Goal: Task Accomplishment & Management: Manage account settings

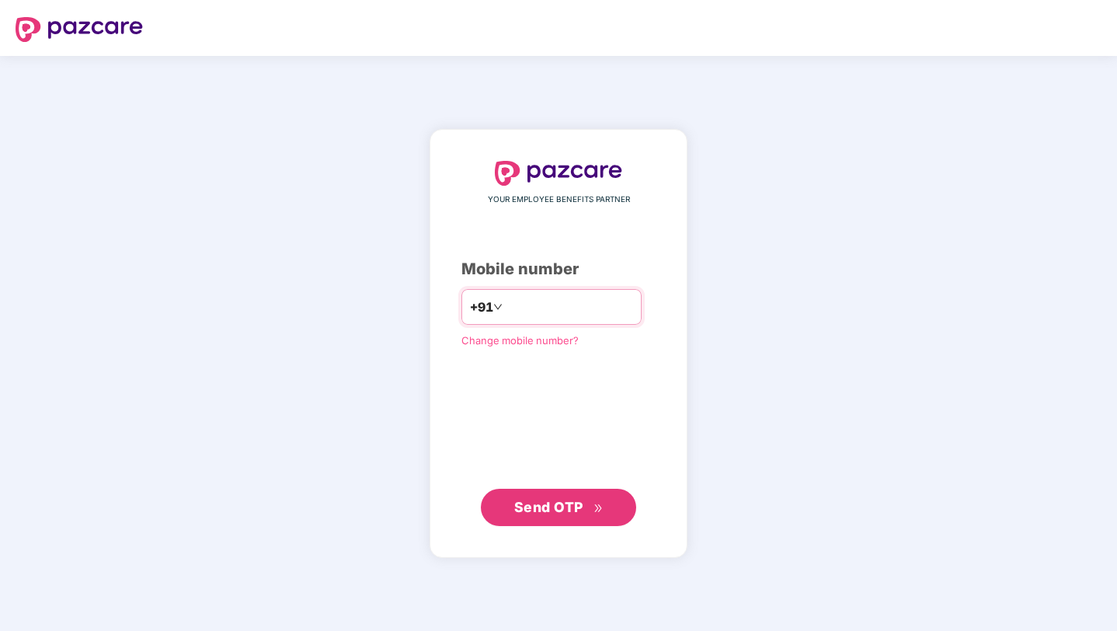
click at [524, 311] on input "number" at bounding box center [569, 306] width 127 height 25
type input "**********"
click at [531, 504] on span "Send OTP" at bounding box center [548, 507] width 69 height 16
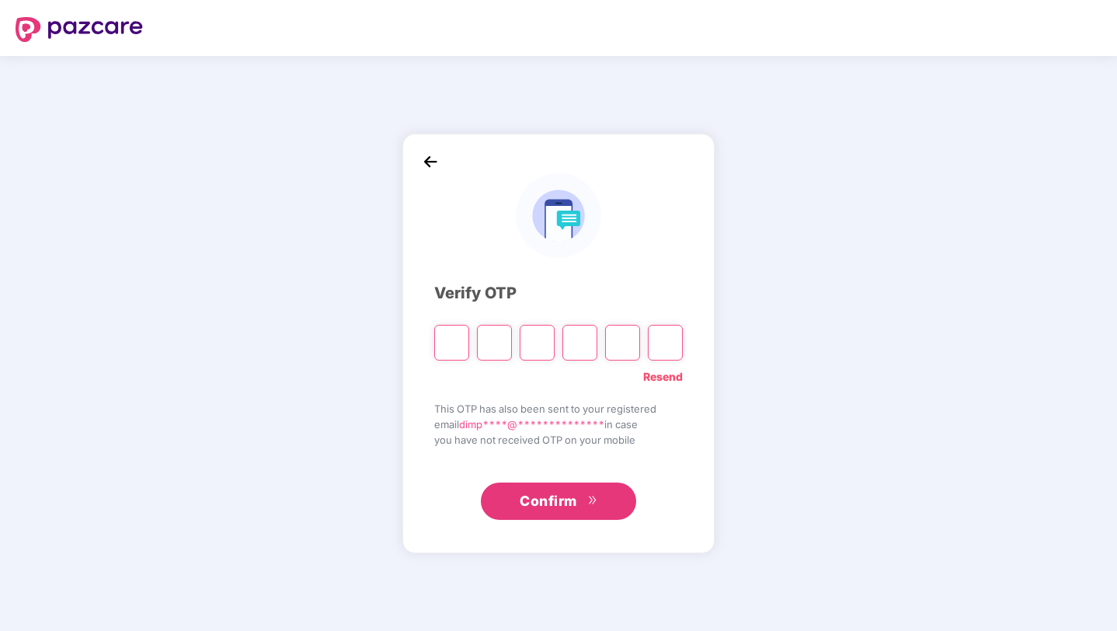
click at [447, 348] on input "Please enter verification code. Digit 1" at bounding box center [451, 343] width 35 height 36
type input "*"
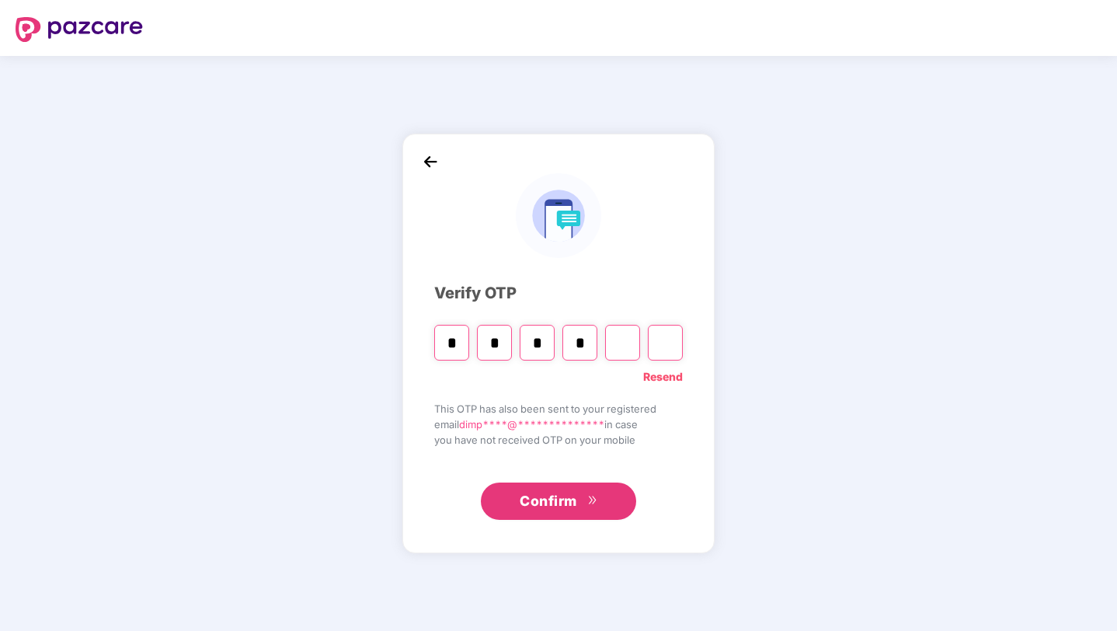
type input "*"
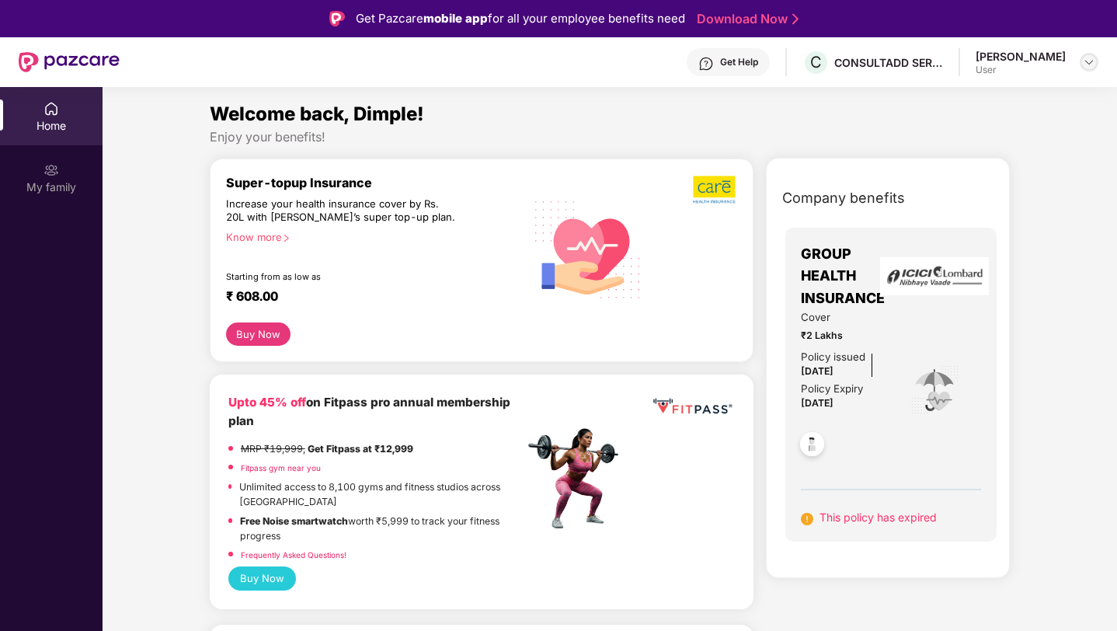
click at [1090, 68] on div at bounding box center [1089, 62] width 19 height 19
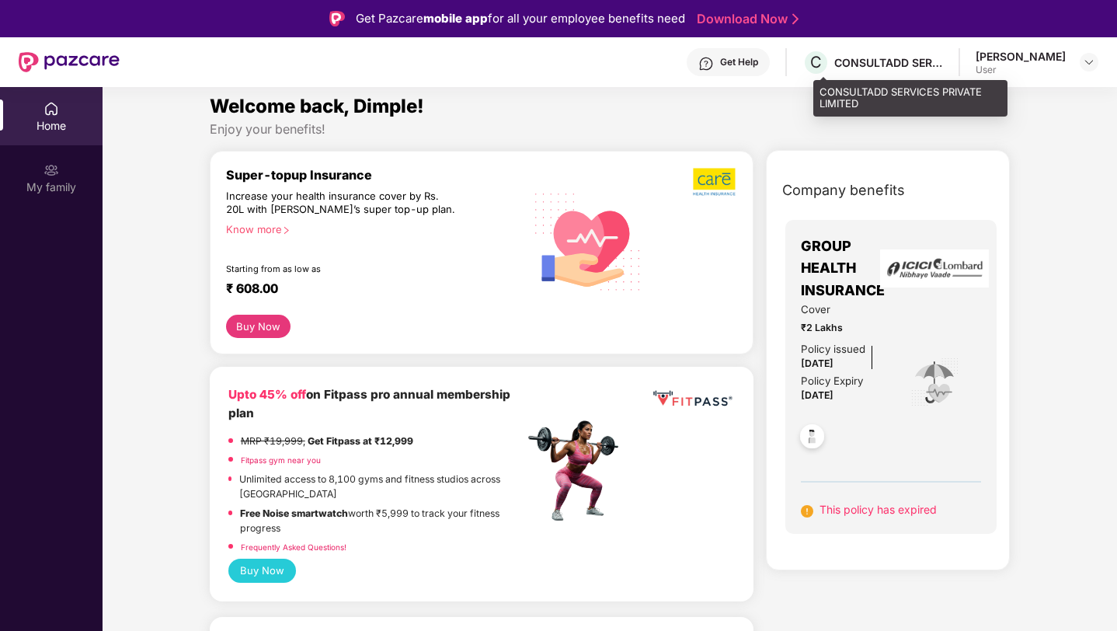
click at [883, 61] on div "CONSULTADD SERVICES PRIVATE LIMITED" at bounding box center [888, 62] width 109 height 15
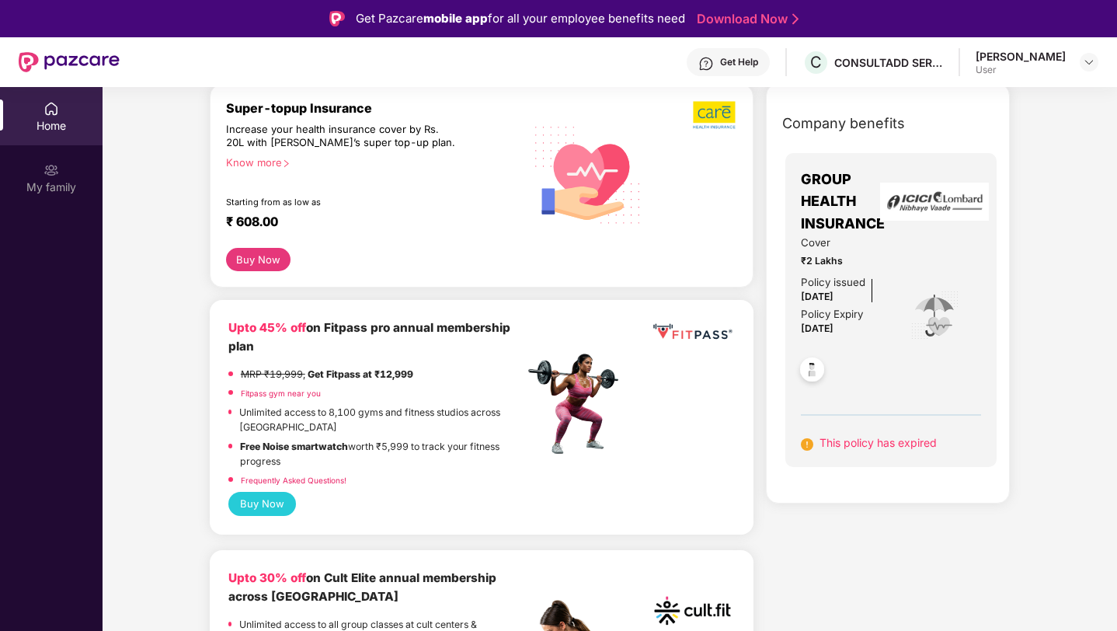
scroll to position [0, 0]
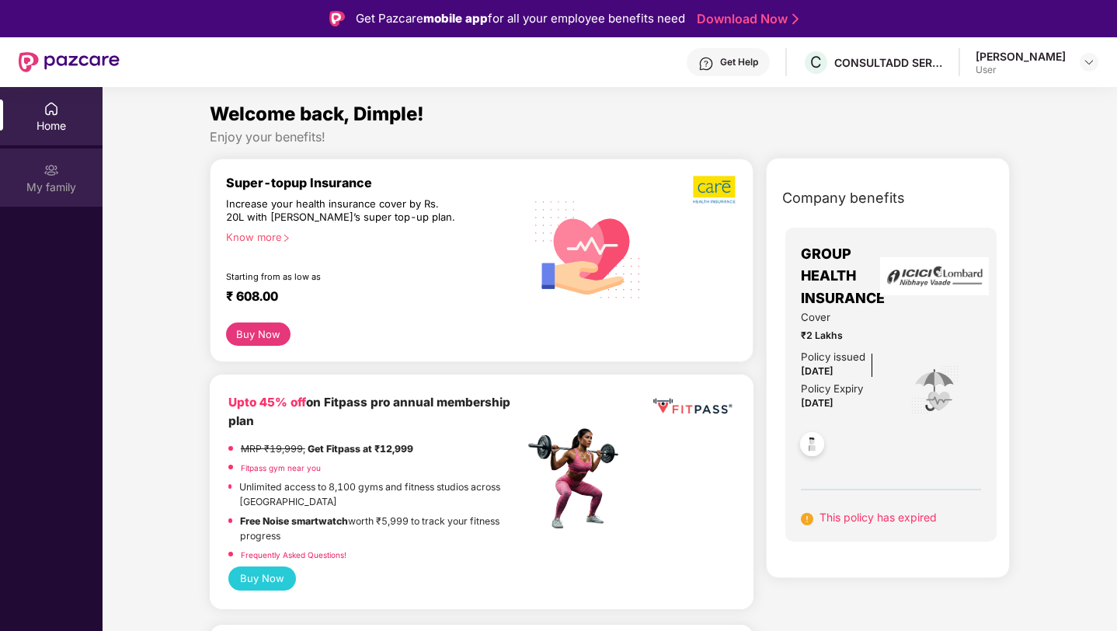
click at [59, 172] on div "My family" at bounding box center [51, 177] width 103 height 58
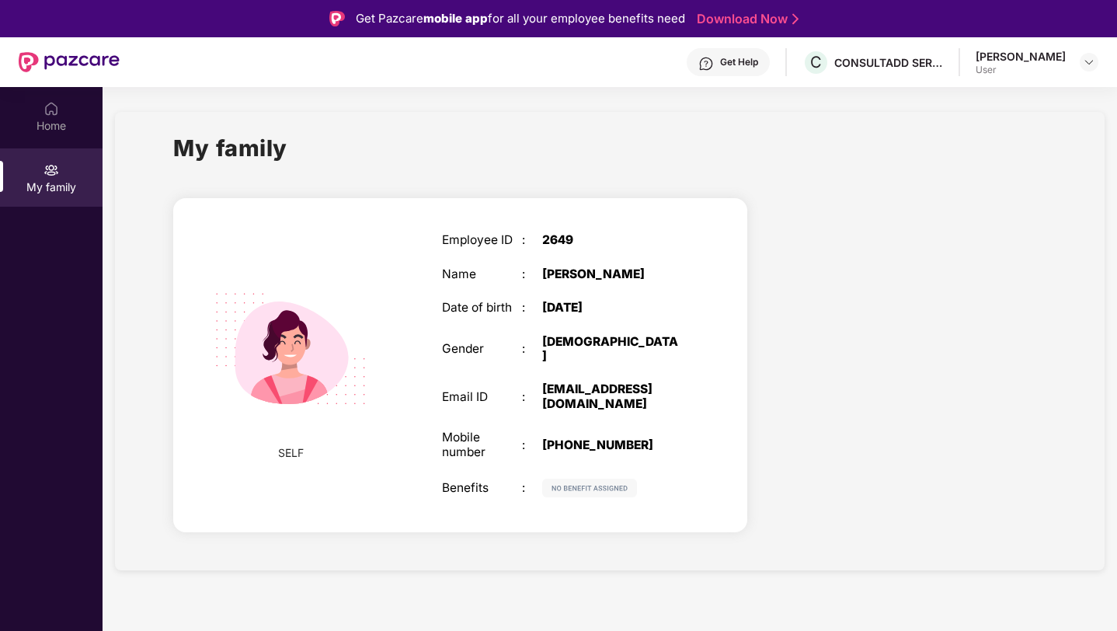
click at [324, 347] on img at bounding box center [290, 348] width 191 height 191
click at [68, 127] on div "Home" at bounding box center [51, 126] width 103 height 16
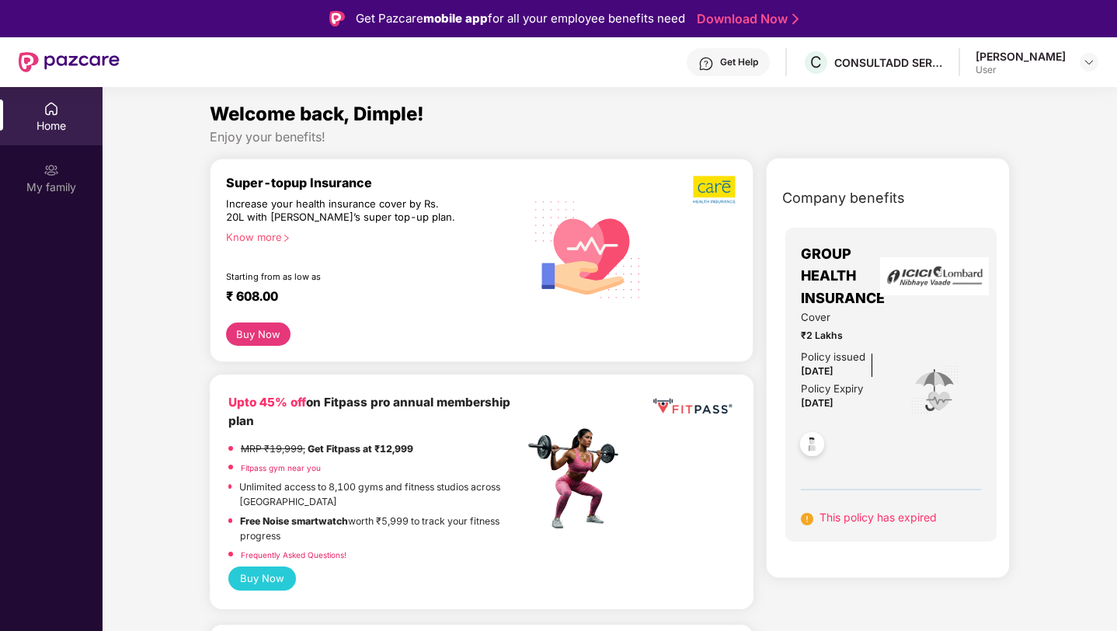
click at [349, 192] on div "Super-topup Insurance Increase your health insurance cover by Rs. 20L with [PER…" at bounding box center [375, 249] width 298 height 148
click at [883, 333] on span "₹2 Lakhs" at bounding box center [845, 335] width 88 height 15
click at [836, 296] on span "GROUP HEALTH INSURANCE" at bounding box center [845, 276] width 88 height 66
click at [809, 444] on img at bounding box center [812, 446] width 38 height 38
drag, startPoint x: 778, startPoint y: 198, endPoint x: 959, endPoint y: 199, distance: 181.8
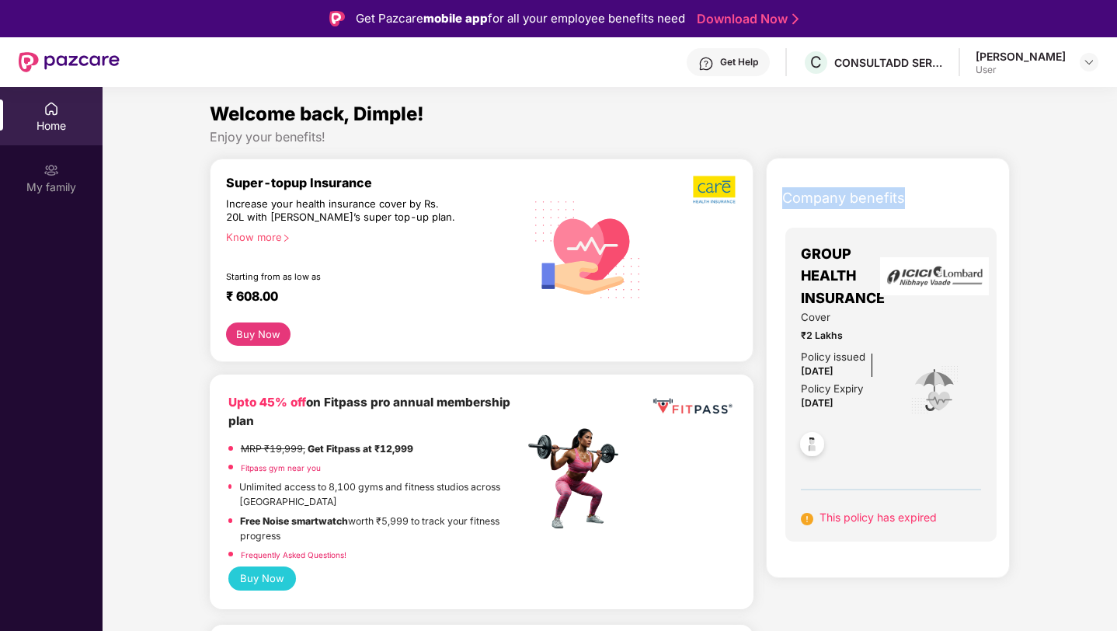
click at [960, 200] on div "Company benefits" at bounding box center [891, 198] width 237 height 40
click at [446, 74] on div "Get Help C CONSULTADD SERVICES PRIVATE LIMITED [PERSON_NAME] User" at bounding box center [609, 62] width 979 height 50
click at [50, 174] on img at bounding box center [52, 170] width 16 height 16
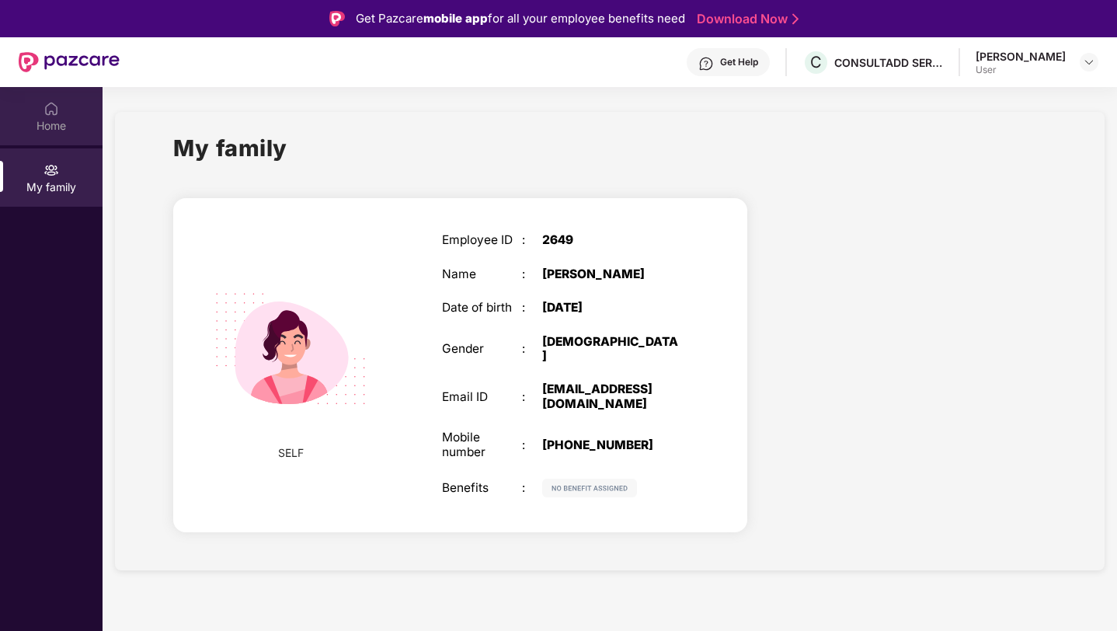
click at [41, 133] on div "Home" at bounding box center [51, 116] width 103 height 58
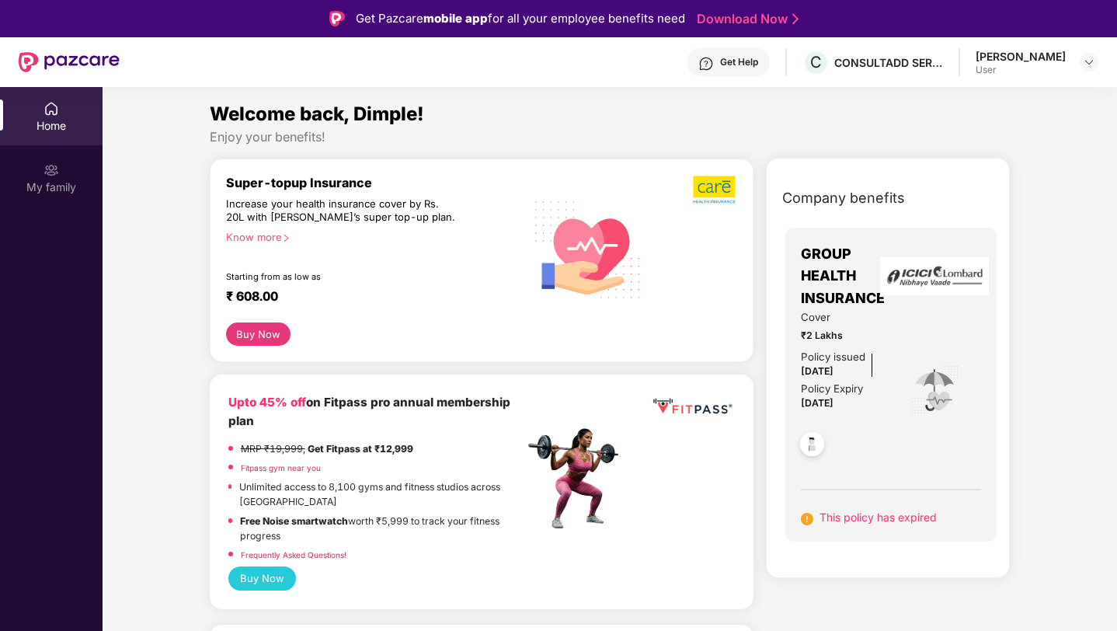
click at [816, 452] on img at bounding box center [812, 446] width 38 height 38
